Goal: Submit feedback/report problem

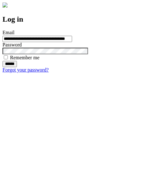
type input "**********"
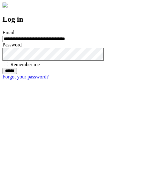
click at [17, 74] on input "******" at bounding box center [10, 71] width 14 height 6
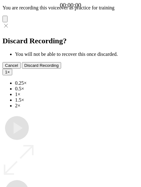
type input "**********"
